Goal: Task Accomplishment & Management: Manage account settings

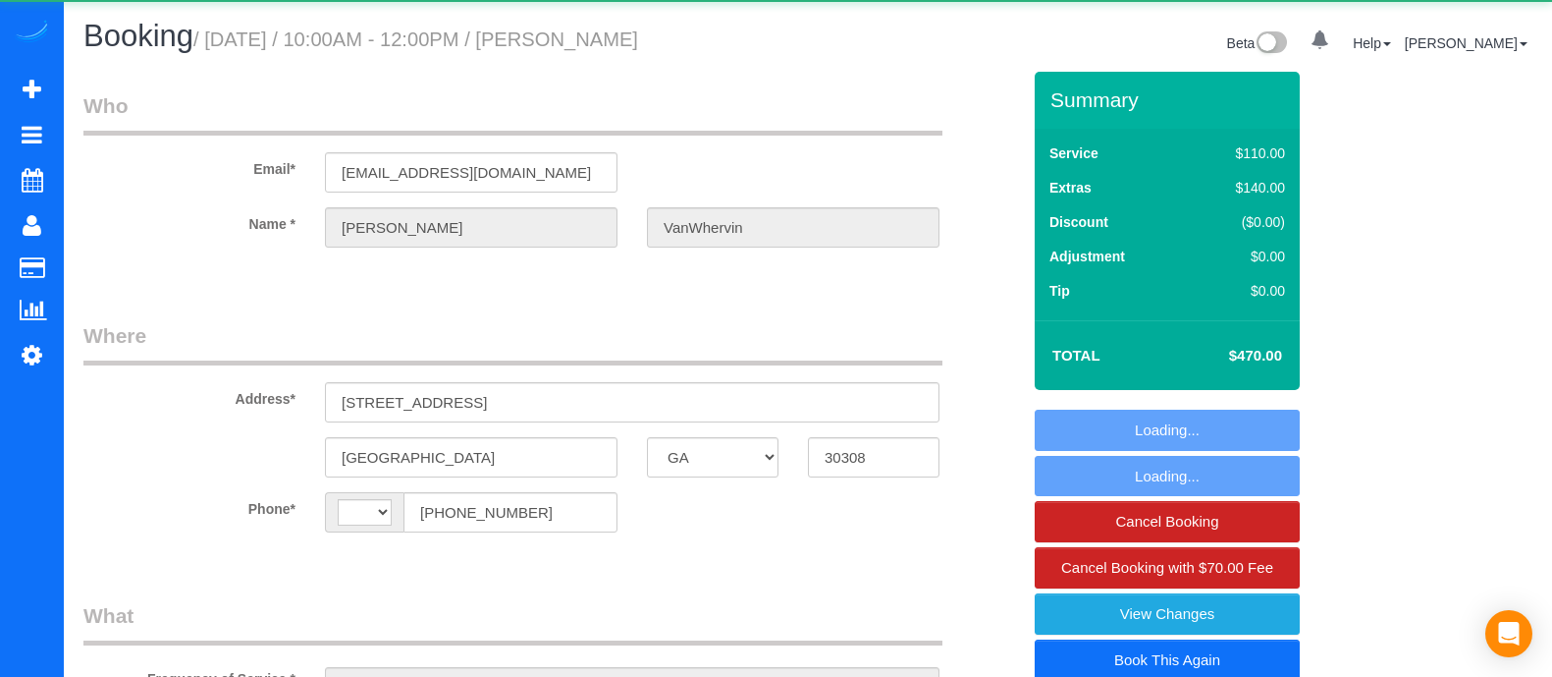
select select "GA"
select select "string:fspay-10eebfc3-5995-48e3-b85e-090e0061121a"
select select "2"
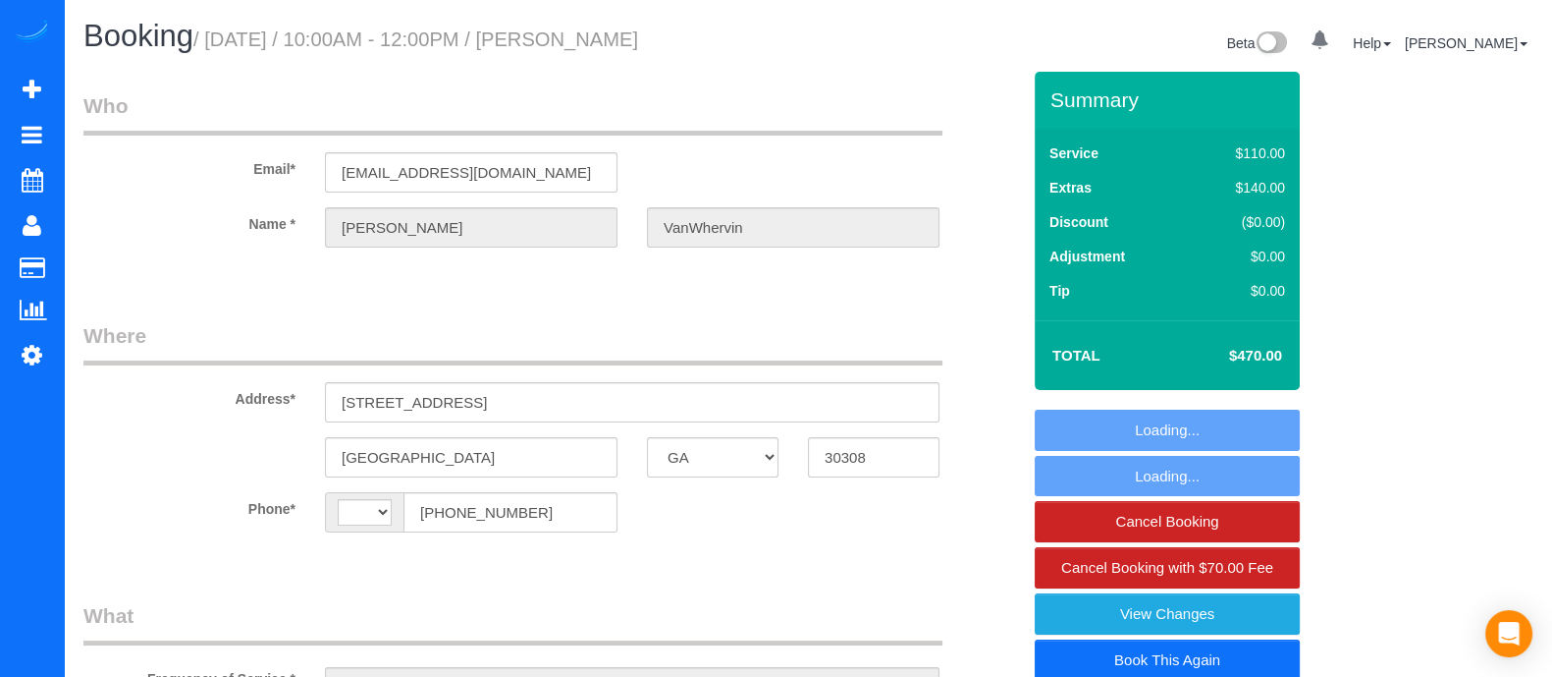
select select "object:437"
select select "string:[GEOGRAPHIC_DATA]"
select select "number:3"
select select "number:6"
select select "spot1"
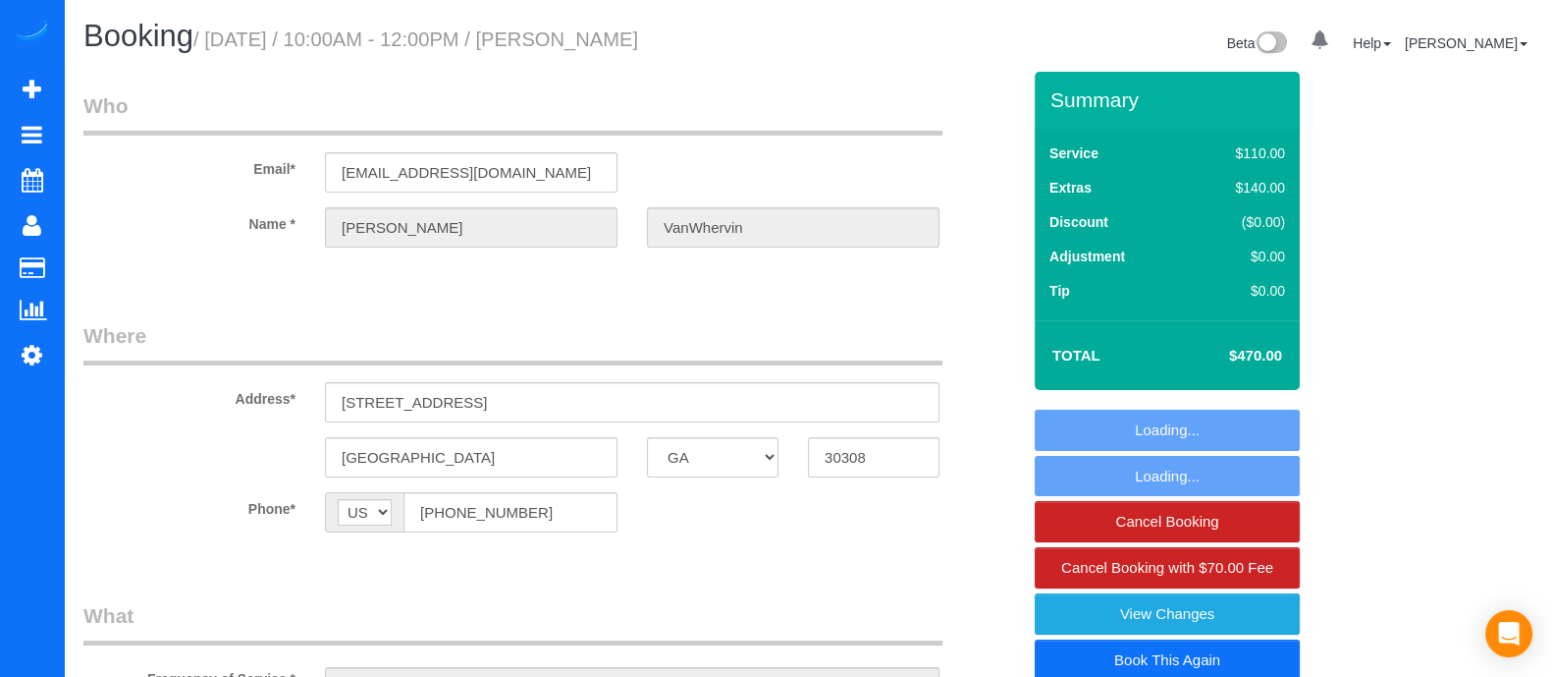
select select "2"
select select "object:779"
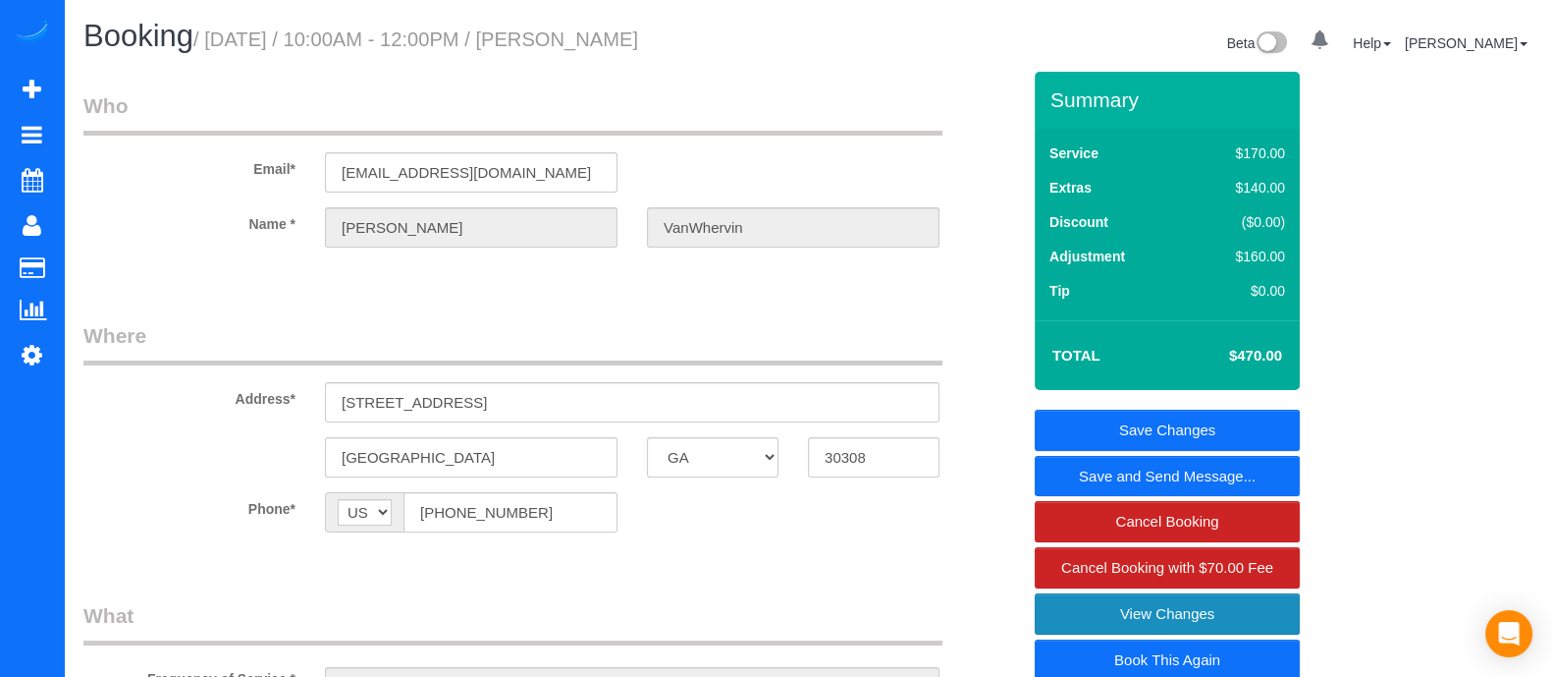
click at [1209, 607] on link "View Changes" at bounding box center [1167, 613] width 265 height 41
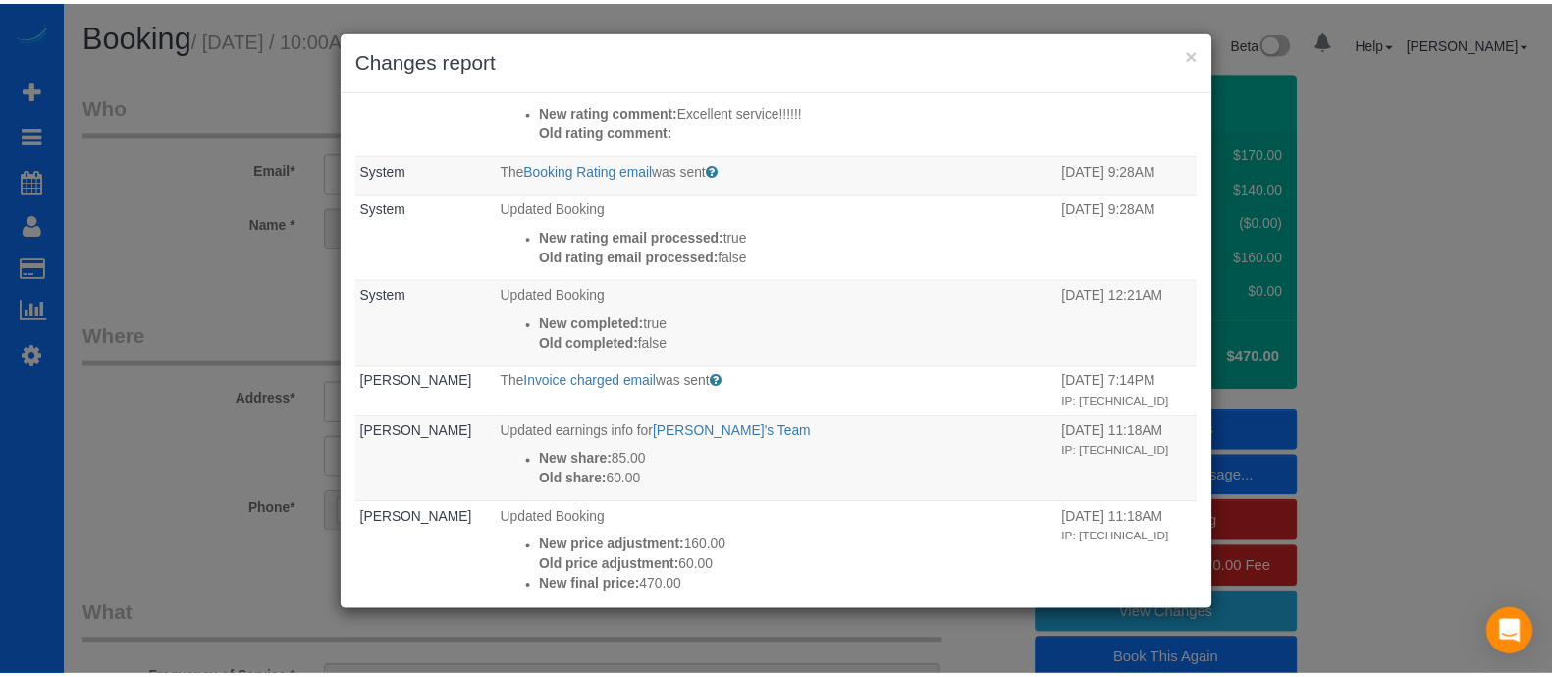
scroll to position [252, 0]
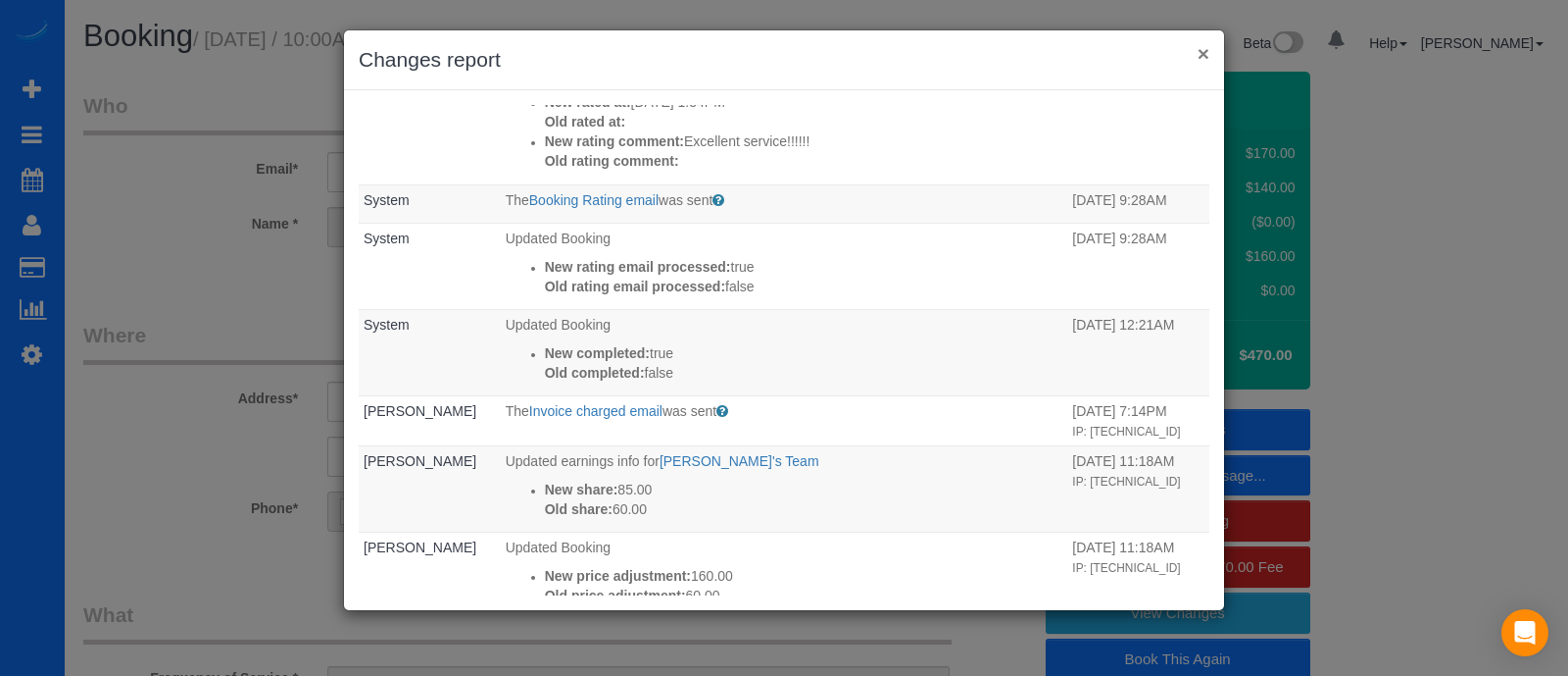
click at [1203, 51] on button "×" at bounding box center [1204, 53] width 12 height 21
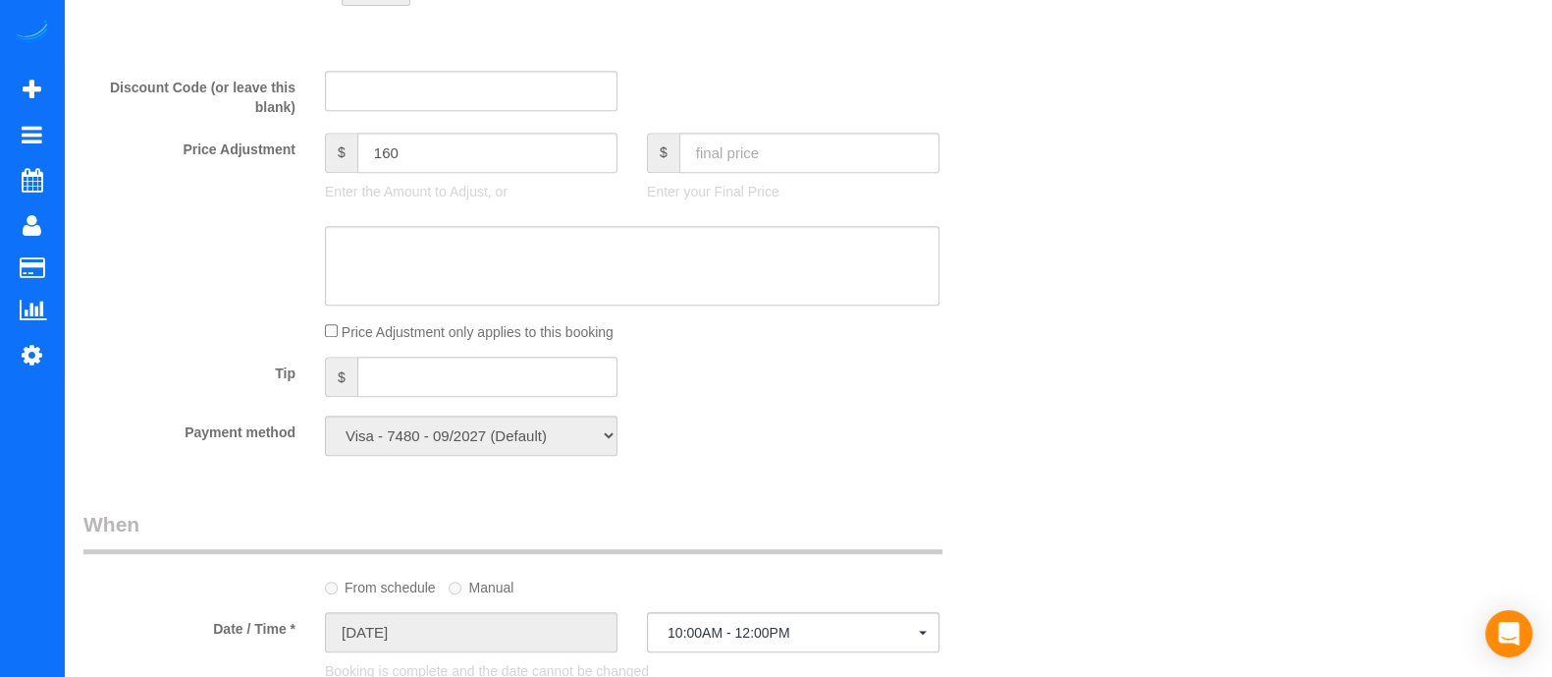
scroll to position [1139, 0]
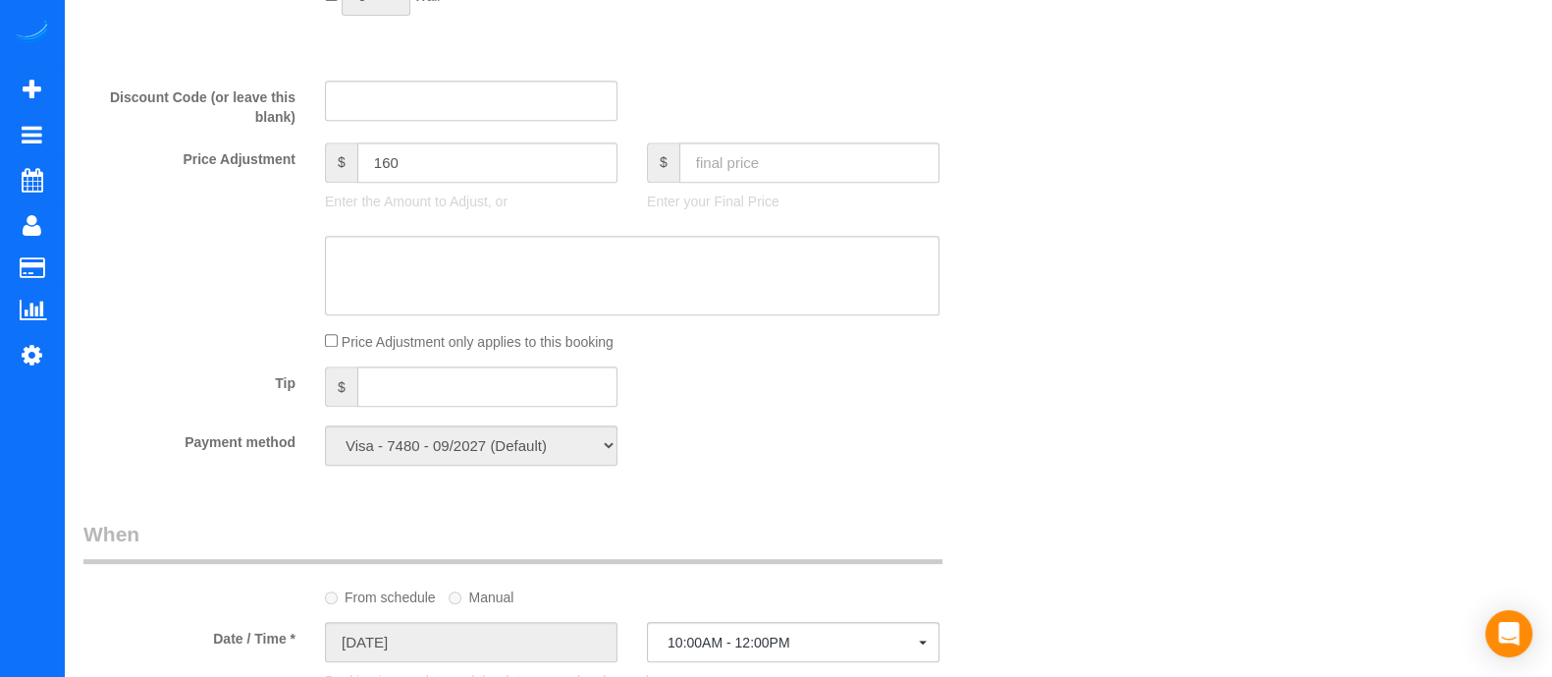
click at [1474, 301] on div "Who Email* [EMAIL_ADDRESS][DOMAIN_NAME] Name * [PERSON_NAME] Where Address* [ST…" at bounding box center [807, 317] width 1449 height 2769
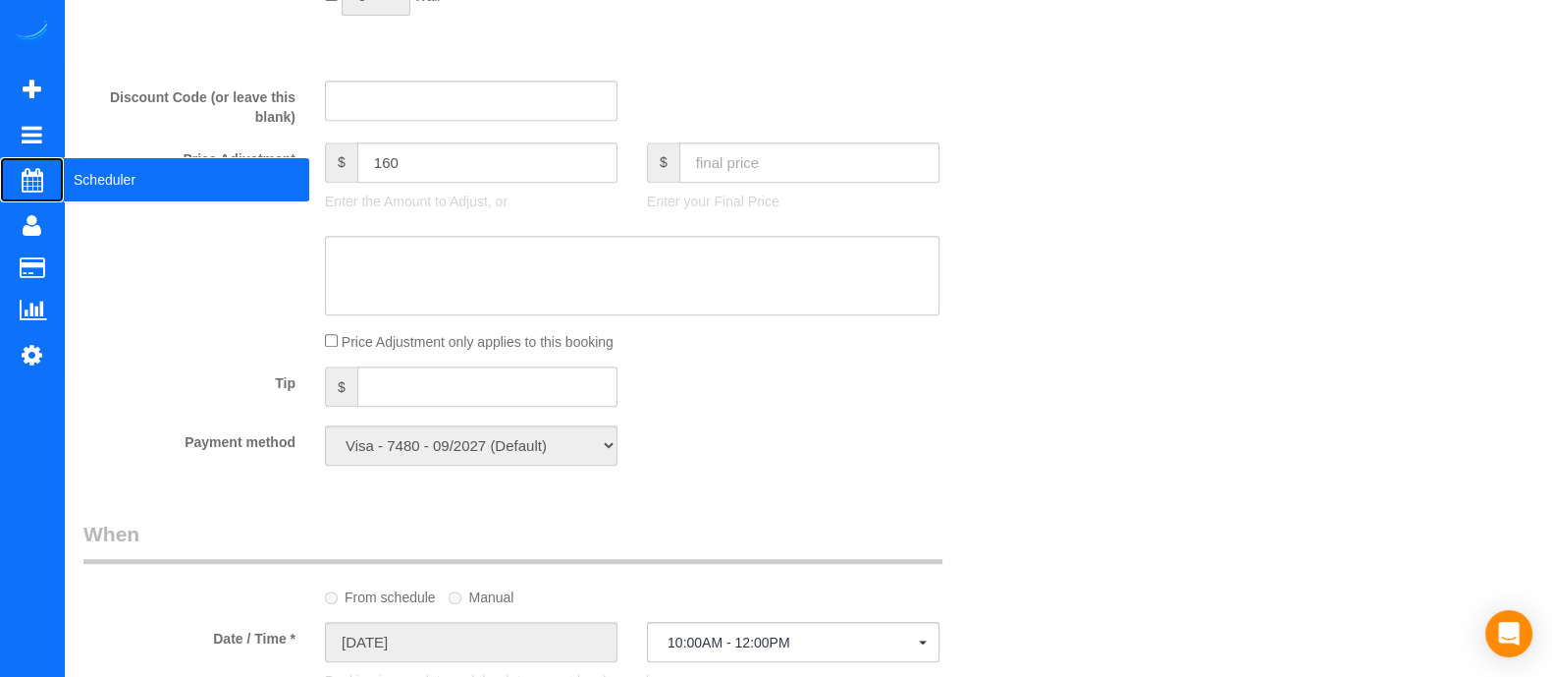
click at [129, 180] on span "Scheduler" at bounding box center [186, 179] width 245 height 45
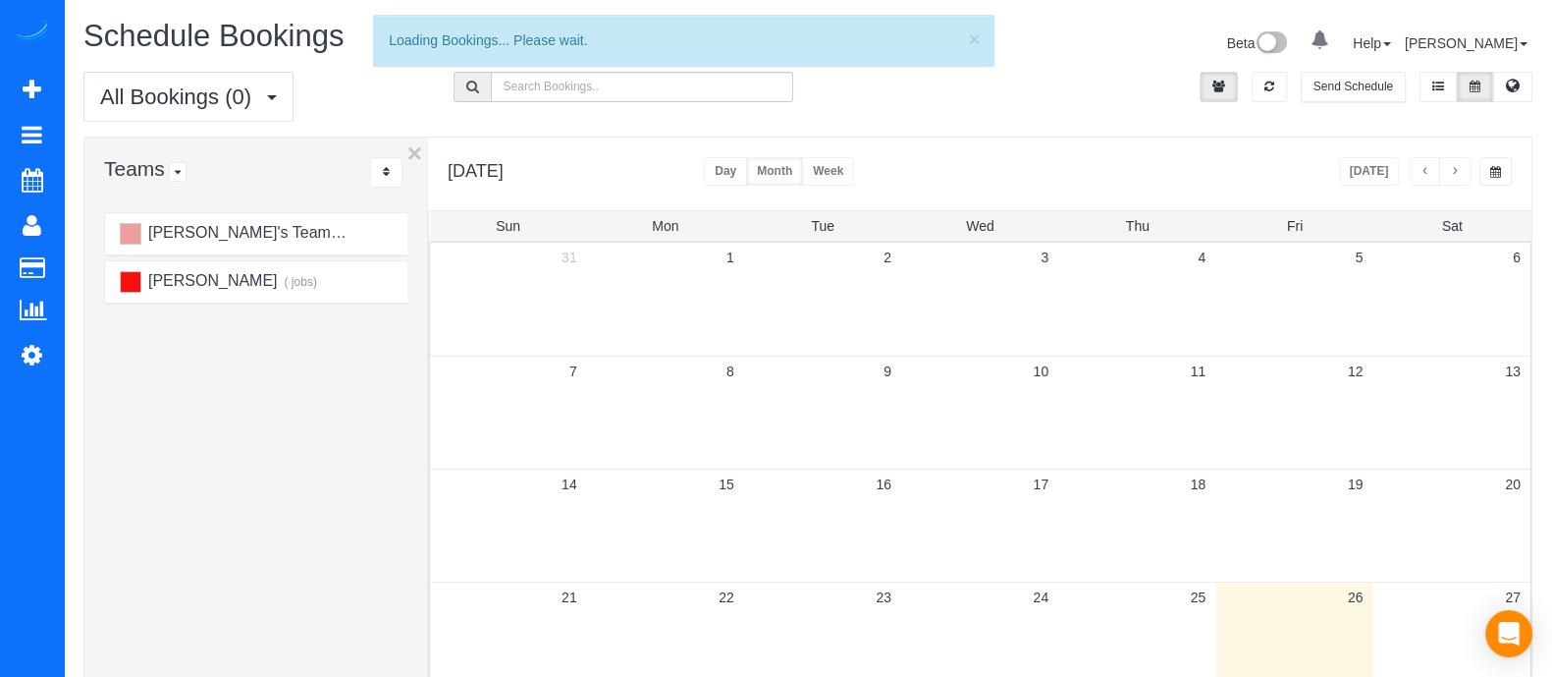
click at [417, 475] on div "[PERSON_NAME]'s Team ( jobs) [PERSON_NAME] ( jobs)" at bounding box center [255, 609] width 343 height 805
